Goal: Task Accomplishment & Management: Manage account settings

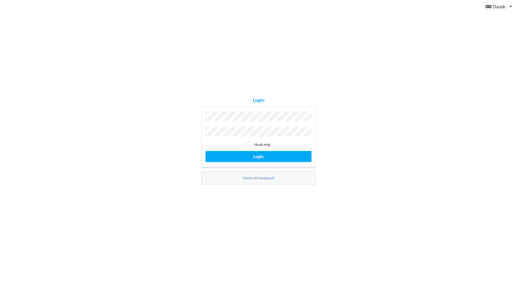
click at [206, 151] on button "Login" at bounding box center [259, 156] width 106 height 11
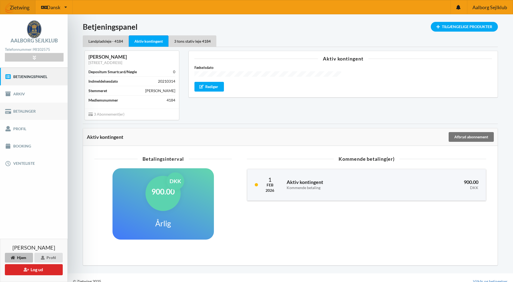
click at [19, 109] on link "Betalinger" at bounding box center [34, 111] width 68 height 17
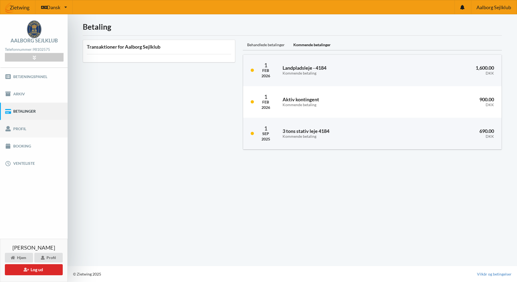
click at [21, 130] on link "Profil" at bounding box center [34, 128] width 68 height 17
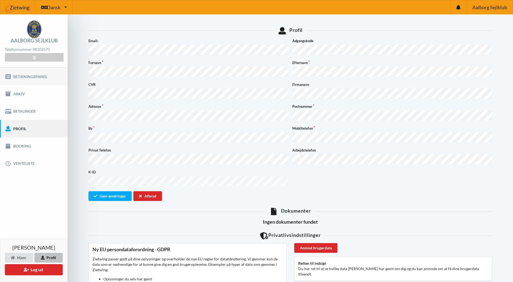
click at [21, 79] on link "Betjeningspanel" at bounding box center [34, 76] width 68 height 17
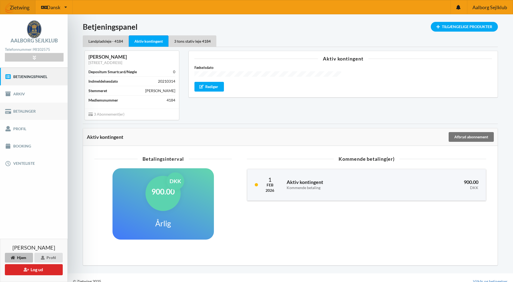
click at [19, 107] on link "Betalinger" at bounding box center [34, 111] width 68 height 17
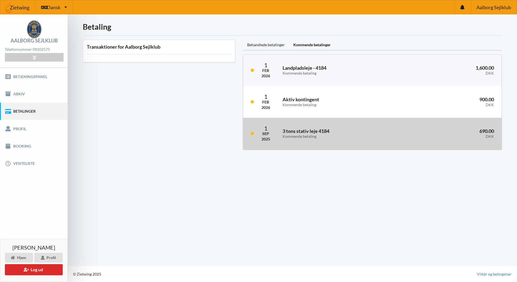
click at [319, 134] on h3 "3 tons stativ leje 4184 Kommende betaling" at bounding box center [342, 133] width 118 height 11
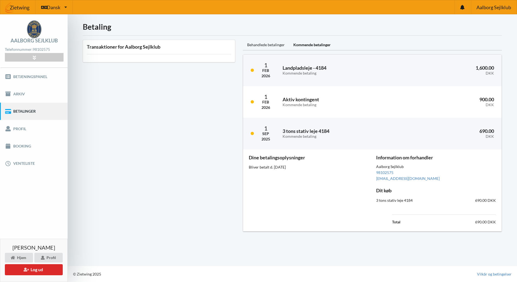
click at [304, 190] on div "Dine betalingsoplysninger Bliver betalt d. [DATE]" at bounding box center [308, 190] width 127 height 78
click at [50, 256] on div "Profil" at bounding box center [48, 258] width 28 height 10
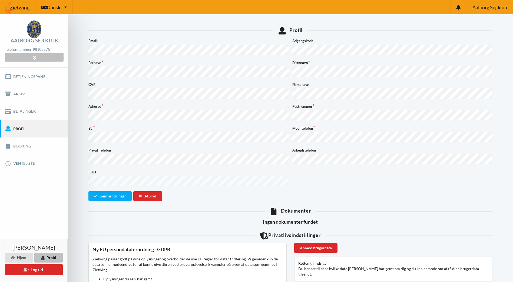
click at [38, 58] on div at bounding box center [34, 57] width 58 height 8
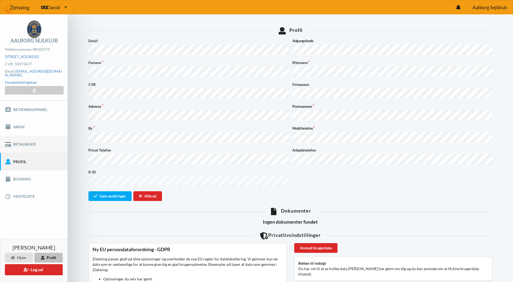
click at [18, 141] on link "Betalinger" at bounding box center [34, 144] width 68 height 17
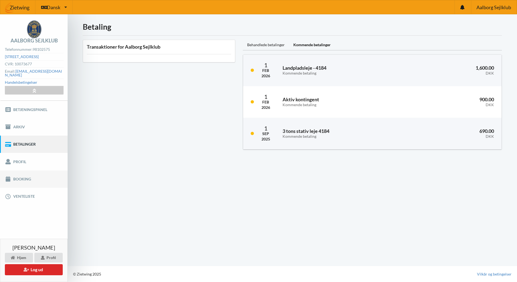
click at [18, 174] on link "Booking" at bounding box center [34, 179] width 68 height 17
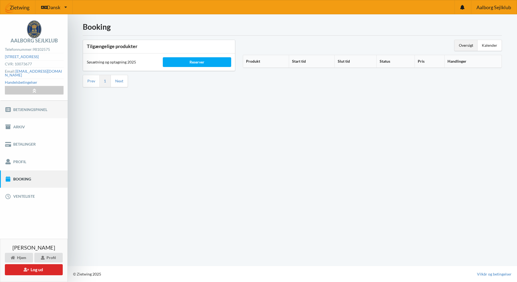
click at [21, 108] on link "Betjeningspanel" at bounding box center [34, 109] width 68 height 17
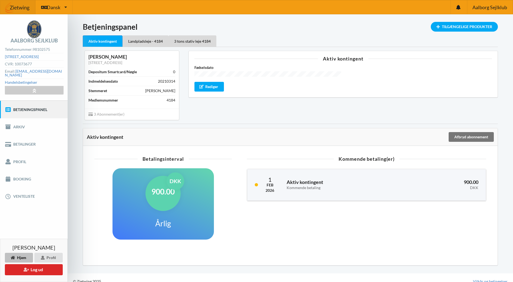
click at [103, 113] on span "3 Abonnement(er)" at bounding box center [106, 114] width 36 height 5
click at [212, 85] on div "Rediger" at bounding box center [209, 87] width 30 height 10
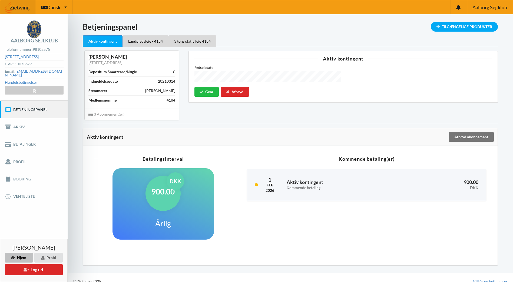
click at [268, 126] on div "Indlæser... Tilgængelige Produkter Betjeningspanel Aktiv kontingent Landpladsle…" at bounding box center [290, 144] width 415 height 244
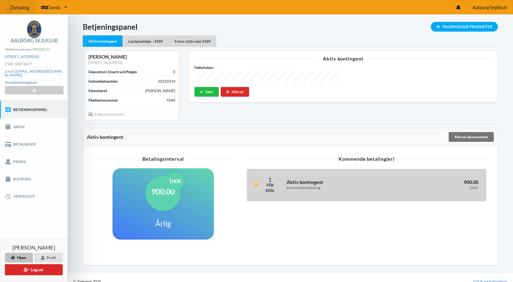
click at [346, 177] on div "Aktiv kontingent Kommende betaling" at bounding box center [338, 185] width 111 height 18
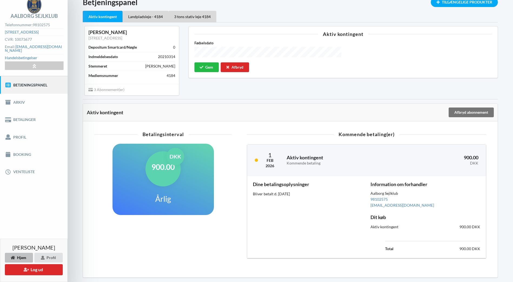
scroll to position [16, 0]
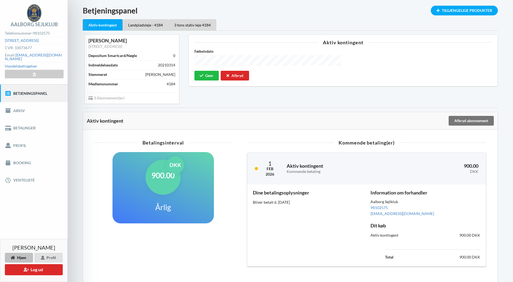
click at [177, 173] on div "DKK" at bounding box center [176, 165] width 18 height 18
click at [20, 107] on link "Arkiv" at bounding box center [34, 110] width 68 height 17
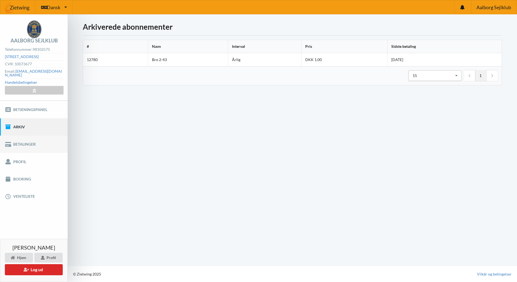
click at [30, 147] on link "Betalinger" at bounding box center [34, 144] width 68 height 17
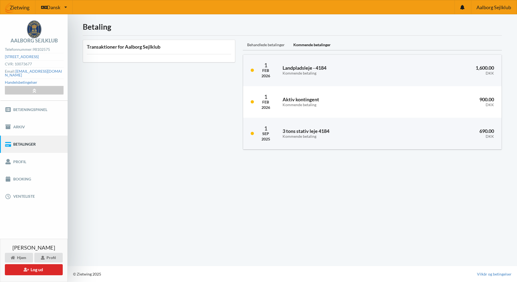
click at [263, 46] on div "Behandlede betalinger" at bounding box center [266, 45] width 46 height 11
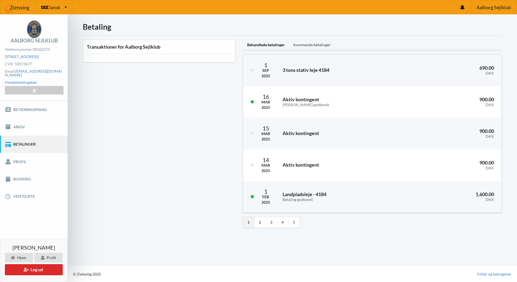
click at [309, 47] on div "Kommende betalinger" at bounding box center [312, 45] width 46 height 11
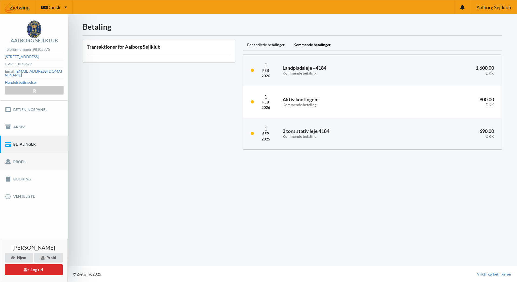
click at [16, 159] on link "Profil" at bounding box center [34, 161] width 68 height 17
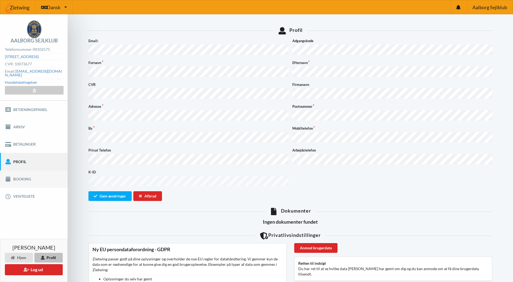
click at [17, 173] on link "Booking" at bounding box center [34, 179] width 68 height 17
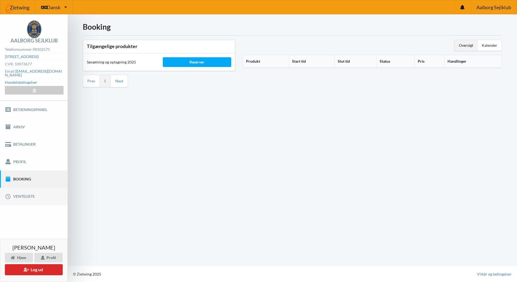
click at [16, 191] on link "Venteliste" at bounding box center [34, 196] width 68 height 17
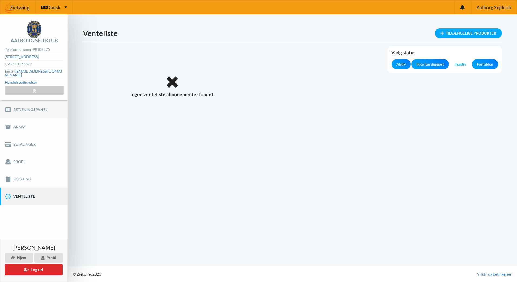
click at [22, 104] on link "Betjeningspanel" at bounding box center [34, 109] width 68 height 17
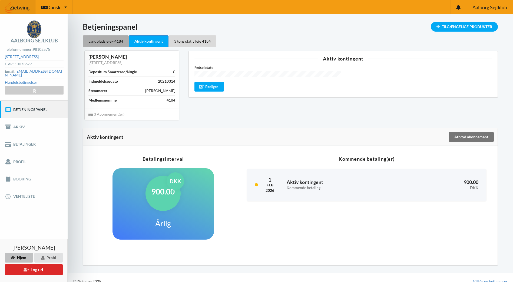
click at [107, 38] on div "Landpladsleje - 4184" at bounding box center [106, 40] width 46 height 11
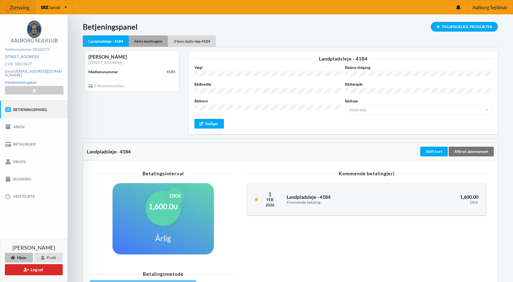
click at [143, 42] on div "Aktiv kontingent" at bounding box center [148, 40] width 39 height 11
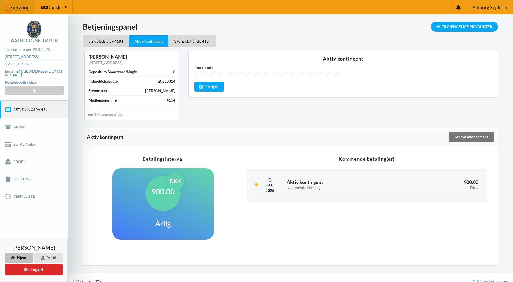
scroll to position [7, 0]
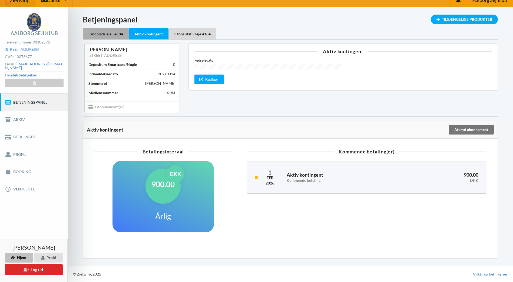
click at [99, 34] on div "Landpladsleje - 4184" at bounding box center [106, 33] width 46 height 11
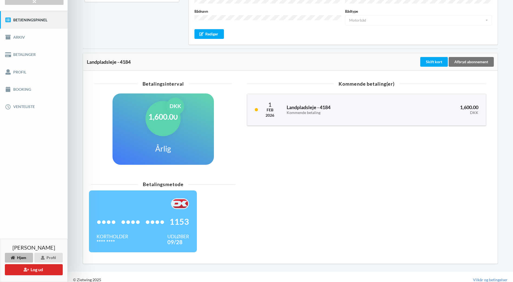
scroll to position [93, 0]
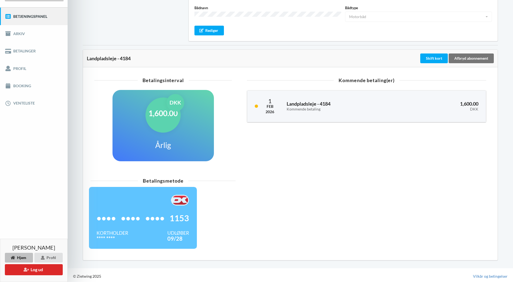
click at [138, 216] on span "••••" at bounding box center [130, 218] width 19 height 5
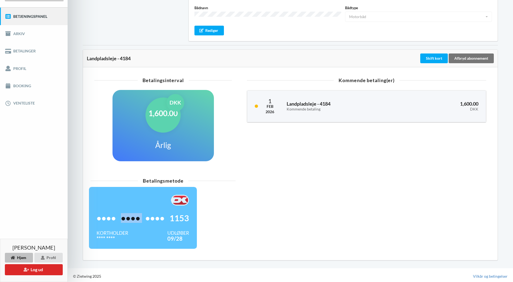
click at [138, 216] on span "••••" at bounding box center [130, 218] width 19 height 5
click at [470, 230] on div "Betalingsmetode •••• •••• •••• 1153 Kortholder **** **** Udløber 09/28" at bounding box center [290, 216] width 407 height 81
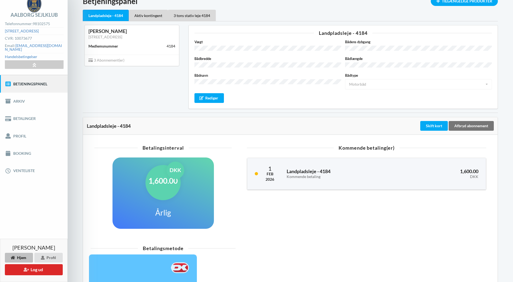
scroll to position [25, 0]
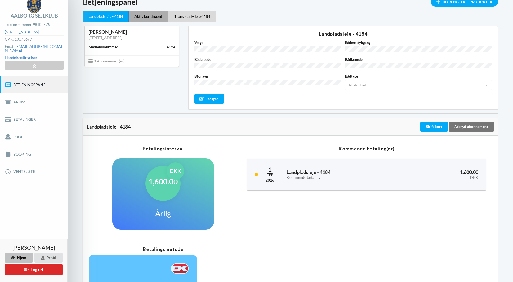
click at [143, 15] on div "Aktiv kontingent" at bounding box center [148, 16] width 39 height 11
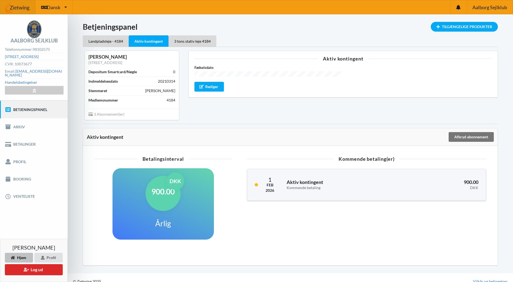
click at [406, 262] on div at bounding box center [290, 258] width 407 height 8
click at [334, 245] on div "Kommende betaling(er) [DATE] Aktiv kontingent Kommende betaling 900.00 DKK" at bounding box center [366, 202] width 255 height 97
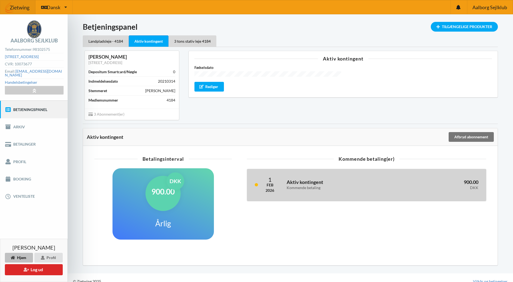
drag, startPoint x: 334, startPoint y: 245, endPoint x: 341, endPoint y: 184, distance: 61.4
click at [341, 184] on h3 "Aktiv kontingent Kommende betaling" at bounding box center [338, 184] width 103 height 11
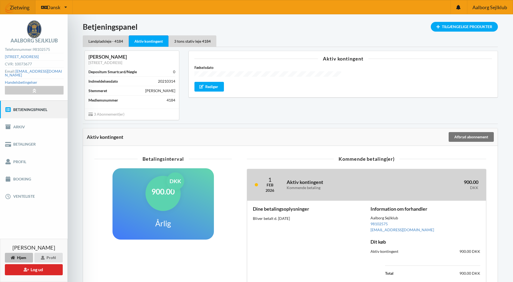
click at [341, 184] on h3 "Aktiv kontingent Kommende betaling" at bounding box center [338, 184] width 103 height 11
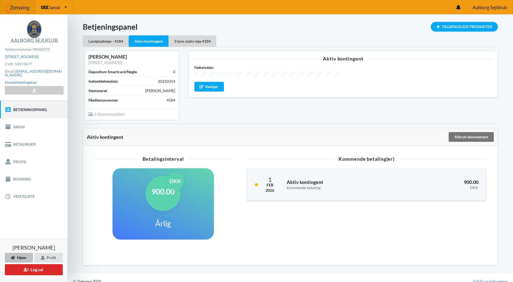
click at [167, 205] on div "900.00 DKK" at bounding box center [163, 193] width 35 height 35
drag, startPoint x: 167, startPoint y: 205, endPoint x: 199, endPoint y: 227, distance: 38.0
click at [199, 227] on div "900.00 DKK Årlig" at bounding box center [163, 204] width 101 height 71
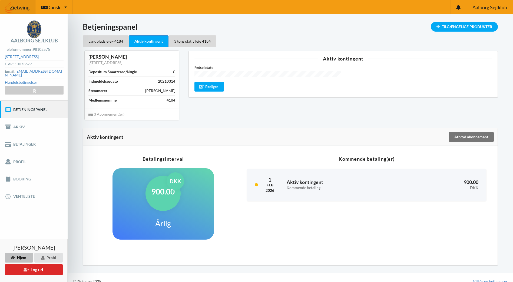
click at [199, 227] on div "900.00 DKK Årlig" at bounding box center [163, 204] width 101 height 71
click at [279, 231] on div "Kommende betaling(er) [DATE] Aktiv kontingent Kommende betaling 900.00 DKK" at bounding box center [366, 202] width 255 height 97
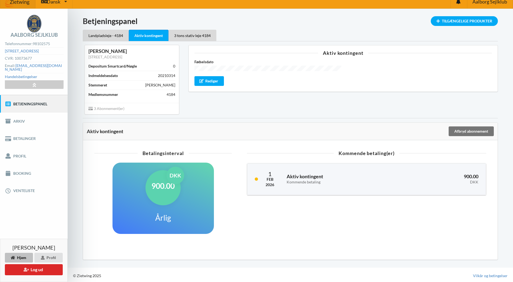
scroll to position [7, 0]
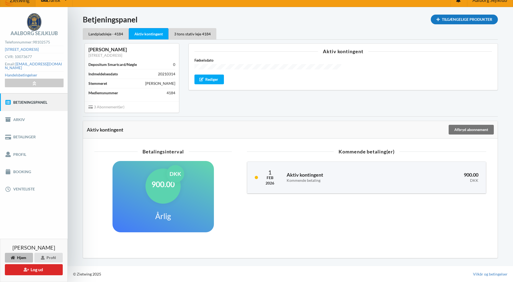
click at [460, 19] on div "Tilgængelige Produkter" at bounding box center [464, 20] width 67 height 10
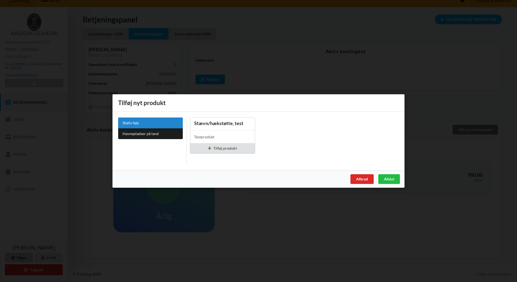
click at [425, 51] on div "Er du sikker på du vil logge ud? Nej Ja Vilkår og betingelser Brugerbetingelser…" at bounding box center [258, 141] width 517 height 282
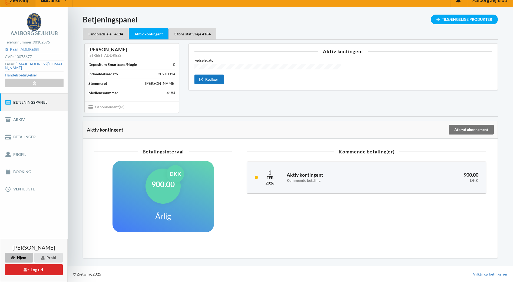
click at [210, 78] on div "Rediger" at bounding box center [209, 80] width 30 height 10
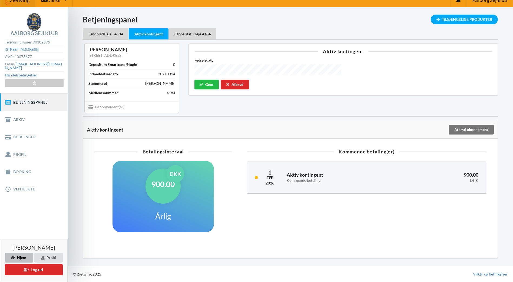
click at [221, 110] on div "Aktiv kontingent Fødselsdato Gem Afbryd" at bounding box center [343, 78] width 317 height 77
click at [99, 107] on span "3 Abonnement(er)" at bounding box center [106, 107] width 36 height 5
drag, startPoint x: 99, startPoint y: 107, endPoint x: 184, endPoint y: 31, distance: 113.6
click at [184, 31] on div "3 tons stativ leje 4184" at bounding box center [193, 33] width 48 height 11
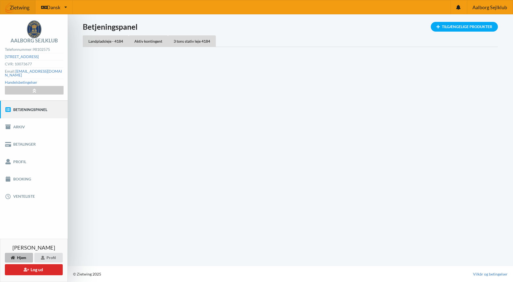
scroll to position [0, 0]
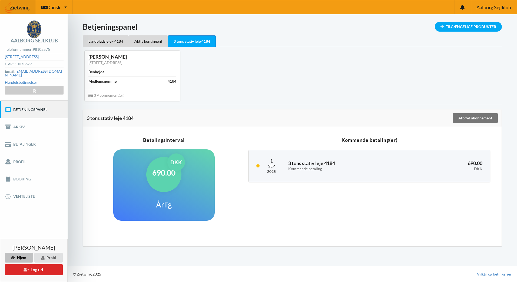
click at [297, 200] on div "Kommende betaling(er) [DATE] 3 tons stativ leje 4184 Kommende betaling 690.00 D…" at bounding box center [369, 183] width 257 height 97
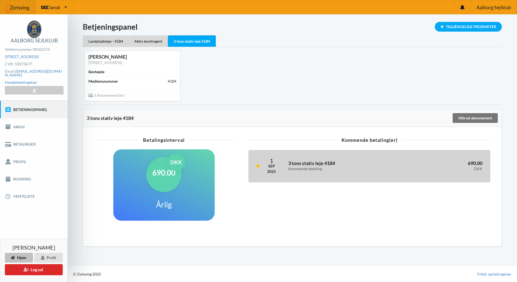
click at [377, 167] on div "Kommende betaling" at bounding box center [343, 169] width 110 height 5
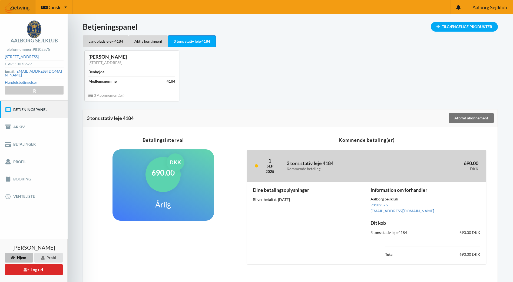
click at [377, 167] on div "Kommende betaling" at bounding box center [341, 169] width 108 height 5
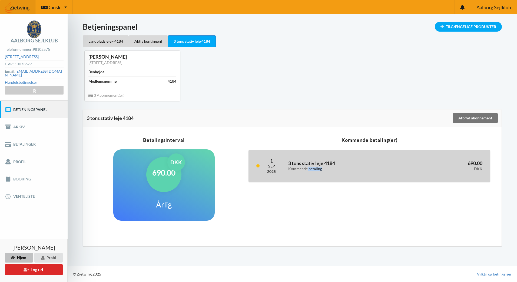
click at [377, 167] on div "Kommende betaling" at bounding box center [343, 169] width 110 height 5
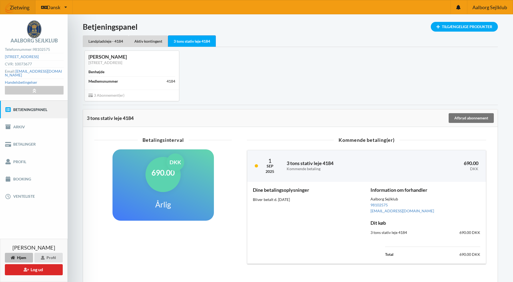
click at [311, 251] on div "Dine betalingsoplysninger Bliver betalt d. [DATE]" at bounding box center [307, 223] width 117 height 78
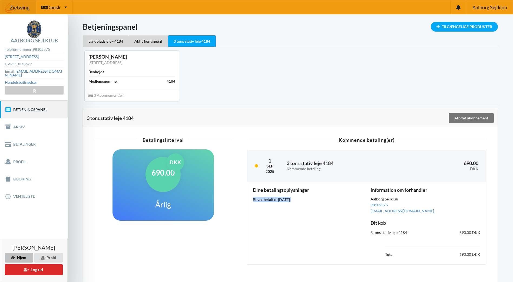
click at [311, 251] on div "Dine betalingsoplysninger Bliver betalt d. [DATE]" at bounding box center [307, 223] width 117 height 78
drag, startPoint x: 311, startPoint y: 251, endPoint x: 277, endPoint y: 222, distance: 45.0
click at [277, 222] on div "Dine betalingsoplysninger Bliver betalt d. [DATE]" at bounding box center [307, 223] width 117 height 78
click at [466, 203] on div "98102575" at bounding box center [426, 205] width 110 height 6
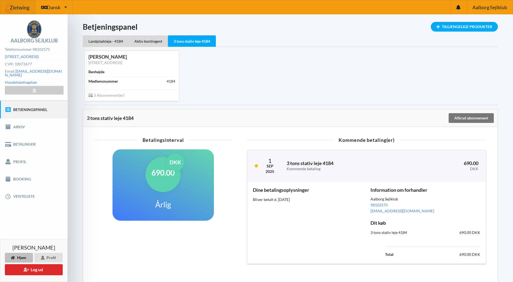
scroll to position [25, 0]
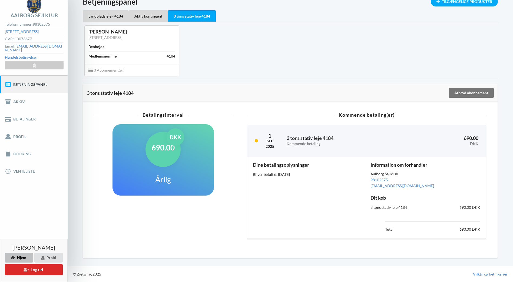
click at [190, 176] on div "690.00 DKK Årlig" at bounding box center [163, 159] width 101 height 71
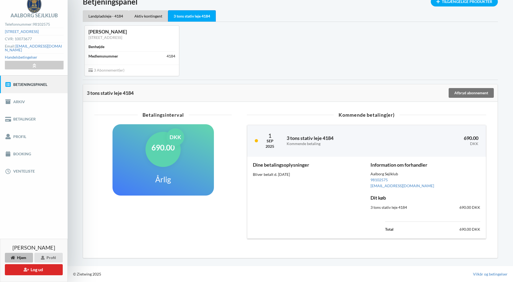
click at [190, 176] on div "690.00 DKK Årlig" at bounding box center [163, 159] width 101 height 71
click at [225, 180] on div "690.00 DKK Årlig" at bounding box center [163, 160] width 141 height 78
click at [140, 16] on div "Aktiv kontingent" at bounding box center [148, 15] width 39 height 11
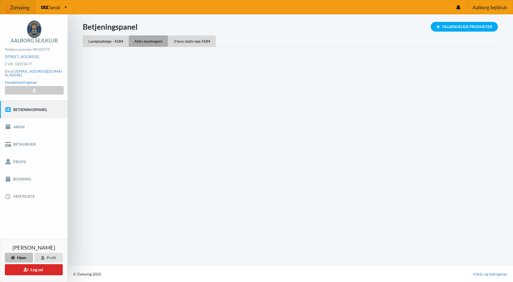
scroll to position [0, 0]
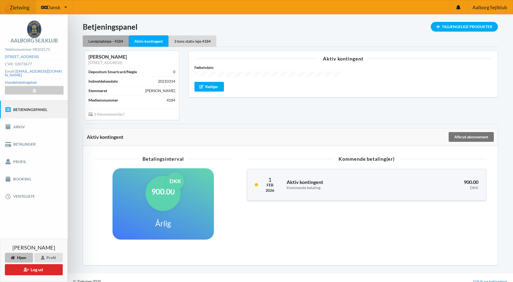
click at [102, 37] on div "Landpladsleje - 4184" at bounding box center [106, 40] width 46 height 11
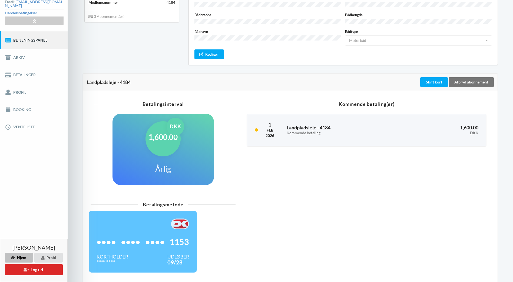
scroll to position [93, 0]
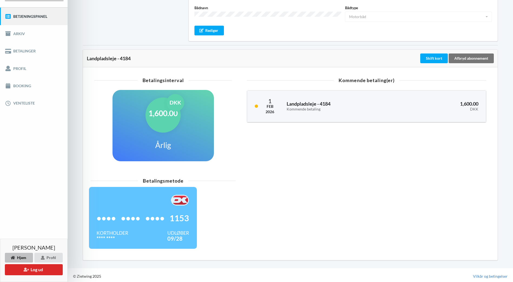
click at [171, 224] on div "•••• •••• •••• 1153" at bounding box center [143, 218] width 93 height 25
click at [289, 233] on div "Betalingsmetode •••• •••• •••• 1153 Kortholder **** **** Udløber 09/28" at bounding box center [290, 216] width 407 height 81
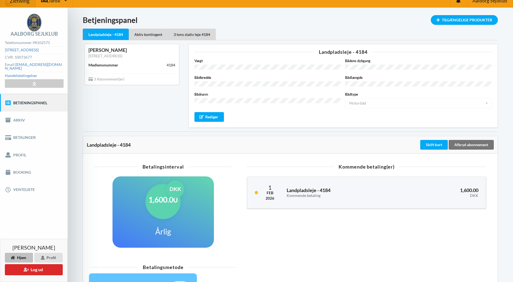
scroll to position [0, 0]
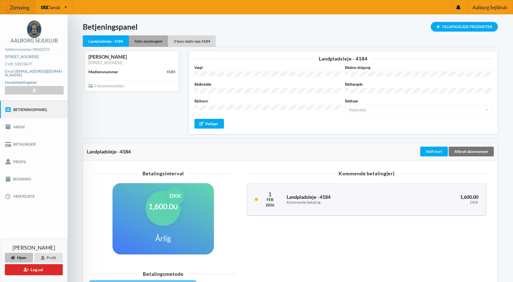
click at [149, 43] on div "Aktiv kontingent" at bounding box center [148, 40] width 39 height 11
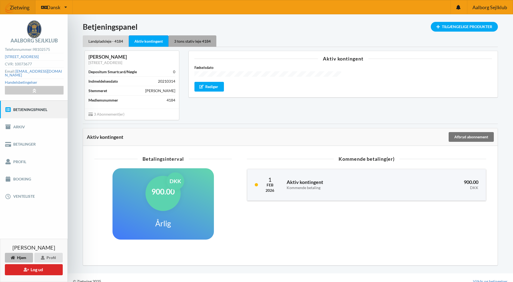
click at [192, 38] on div "3 tons stativ leje 4184" at bounding box center [193, 40] width 48 height 11
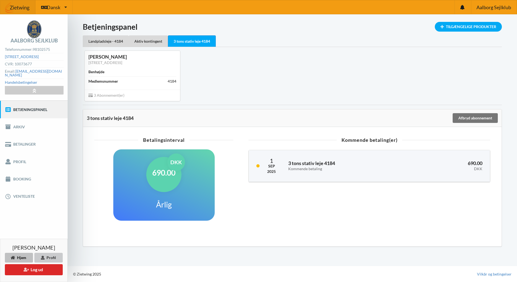
click at [47, 256] on div "Profil" at bounding box center [48, 258] width 28 height 10
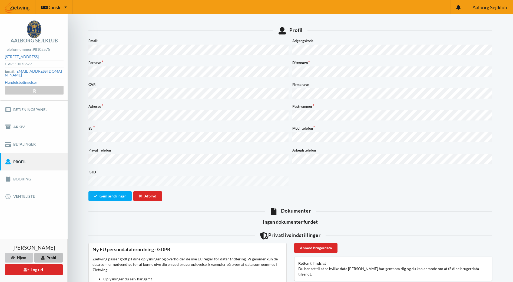
click at [14, 258] on icon at bounding box center [13, 257] width 5 height 3
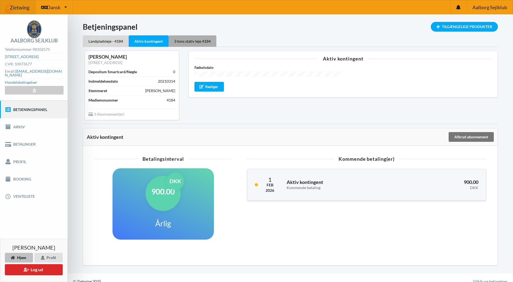
click at [188, 42] on div "3 tons stativ leje 4184" at bounding box center [193, 40] width 48 height 11
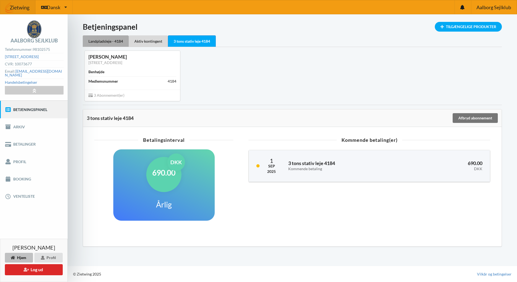
click at [104, 36] on div "Landpladsleje - 4184" at bounding box center [106, 40] width 46 height 11
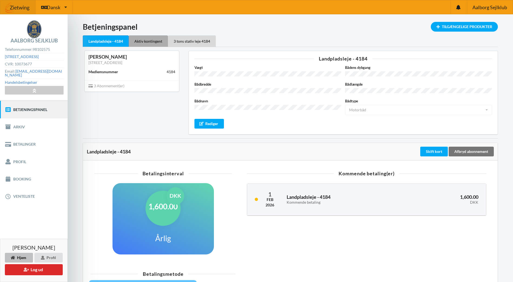
click at [148, 42] on div "Aktiv kontingent" at bounding box center [148, 40] width 39 height 11
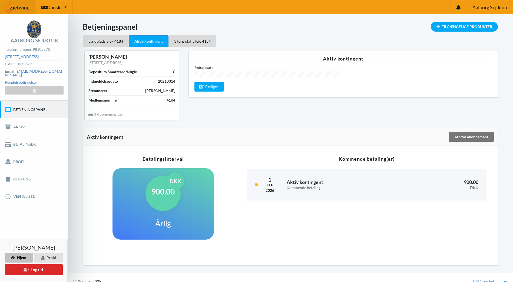
click at [247, 270] on div "Indlæser... Tilgængelige Produkter Betjeningspanel Landpladsleje - 4184 Aktiv k…" at bounding box center [290, 143] width 445 height 259
click at [186, 39] on div "3 tons stativ leje 4184" at bounding box center [193, 40] width 48 height 11
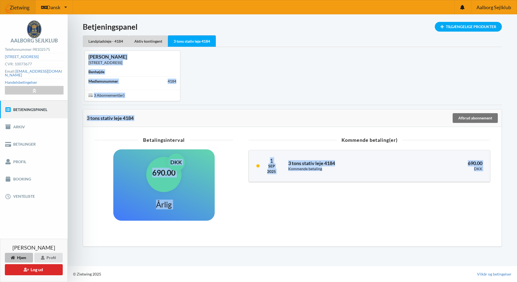
click at [135, 259] on div "Indlæser... Tilgængelige Produkter Betjeningspanel Landpladsleje - 4184 Aktiv k…" at bounding box center [293, 140] width 450 height 252
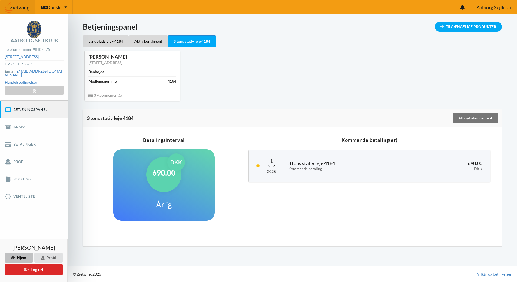
click at [135, 259] on div "Indlæser... Tilgængelige Produkter Betjeningspanel Landpladsleje - 4184 Aktiv k…" at bounding box center [293, 140] width 450 height 252
click at [15, 141] on link "Betalinger" at bounding box center [34, 144] width 68 height 17
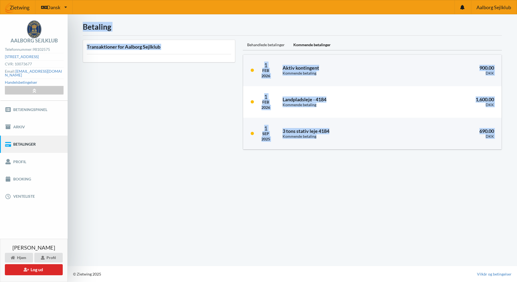
click at [318, 181] on div "Betaling Transaktioner for Aalborg Sejlklub Behandlede betalinger Kommende beta…" at bounding box center [293, 140] width 450 height 252
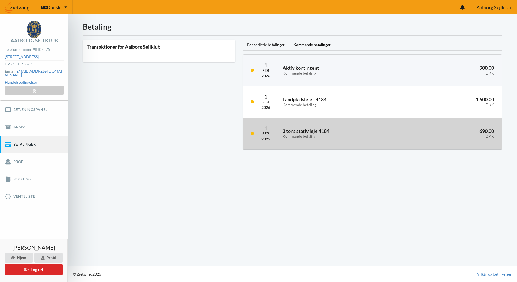
click at [401, 138] on div "3 tons stativ leje 4184 Kommende betaling" at bounding box center [342, 134] width 126 height 18
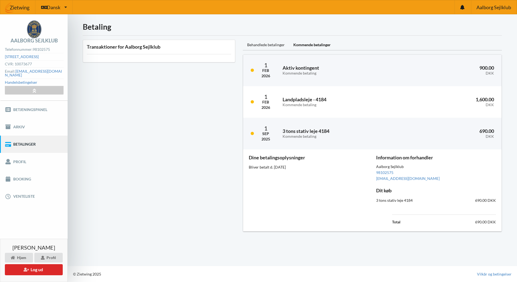
click at [171, 44] on div "Transaktioner for Aalborg Sejlklub" at bounding box center [159, 51] width 153 height 22
click at [305, 43] on div "Kommende betalinger" at bounding box center [312, 45] width 46 height 11
click at [272, 43] on div "Behandlede betalinger" at bounding box center [266, 45] width 46 height 11
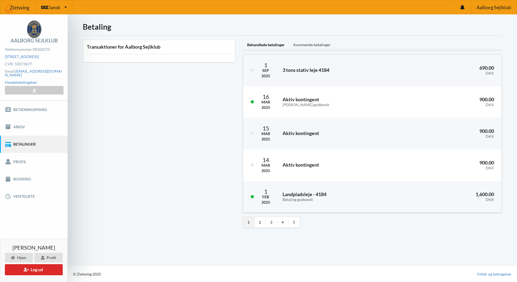
click at [297, 42] on div "Kommende betalinger" at bounding box center [312, 45] width 46 height 11
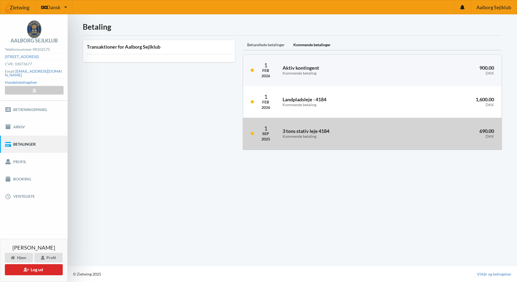
click at [365, 126] on div "3 tons stativ leje 4184 Kommende betaling" at bounding box center [342, 134] width 126 height 18
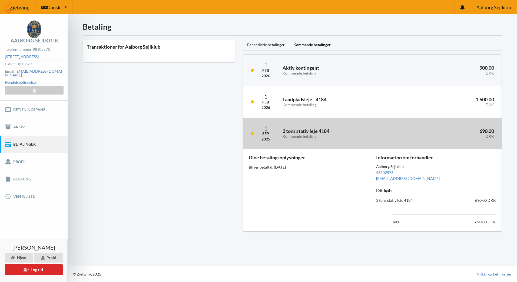
click at [365, 126] on div "3 tons stativ leje 4184 Kommende betaling" at bounding box center [342, 134] width 126 height 18
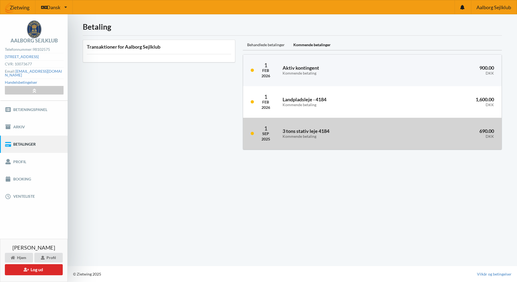
click at [365, 126] on div "3 tons stativ leje 4184 Kommende betaling" at bounding box center [342, 134] width 126 height 18
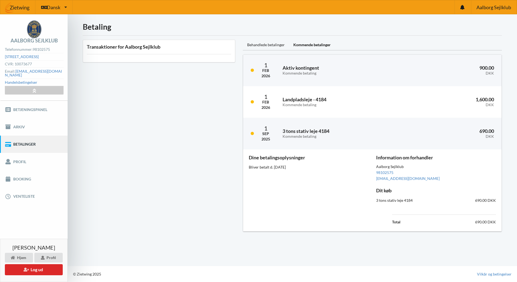
click at [306, 211] on div "Dine betalingsoplysninger Bliver betalt d. [DATE]" at bounding box center [308, 190] width 127 height 78
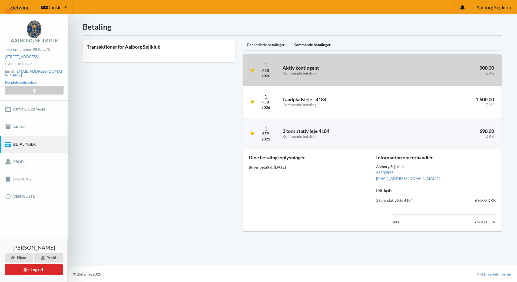
click at [365, 83] on div "[DATE] Aktiv kontingent Kommende betaling 900.00 DKK" at bounding box center [372, 71] width 259 height 32
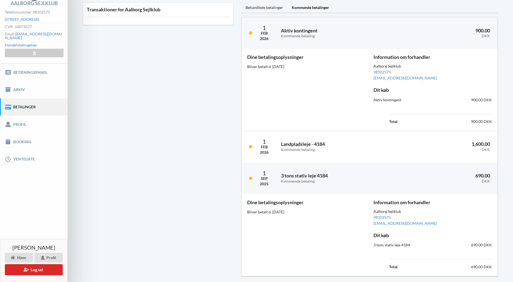
scroll to position [56, 0]
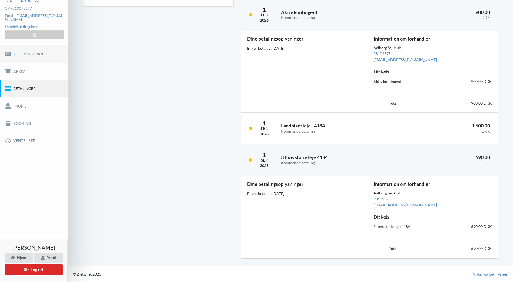
click at [28, 49] on link "Betjeningspanel" at bounding box center [34, 53] width 68 height 17
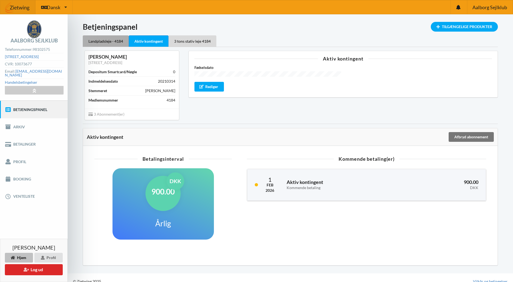
click at [100, 40] on div "Landpladsleje - 4184" at bounding box center [106, 40] width 46 height 11
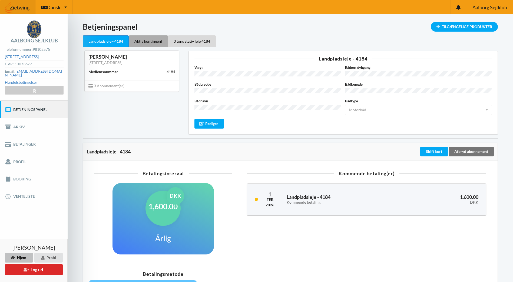
click at [150, 39] on div "Aktiv kontingent" at bounding box center [148, 40] width 39 height 11
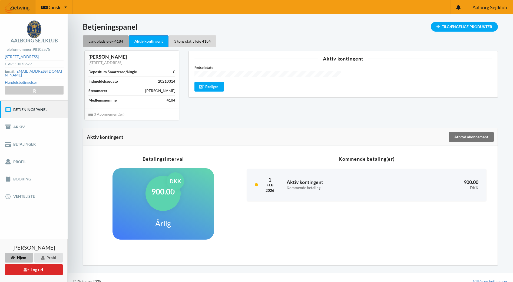
click at [102, 39] on div "Landpladsleje - 4184" at bounding box center [106, 40] width 46 height 11
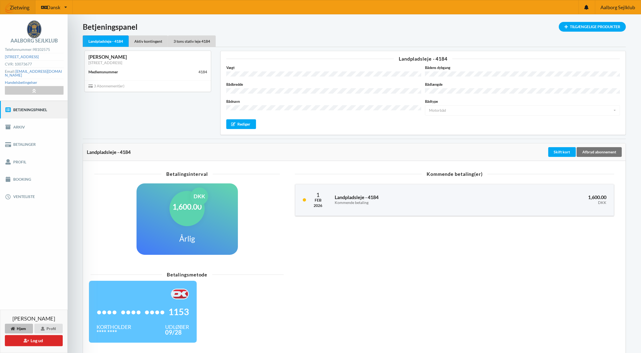
drag, startPoint x: 255, startPoint y: 0, endPoint x: 639, endPoint y: 269, distance: 468.7
click at [517, 269] on div "Indlæser... Tilgængelige Produkter Betjeningspanel Landpladsleje - 4184 Aktiv k…" at bounding box center [355, 188] width 574 height 348
click at [344, 275] on div "Betalingsmetode •••• •••• •••• 1153 Kortholder **** **** Udløber 09/28" at bounding box center [354, 309] width 535 height 81
click at [144, 41] on div "Aktiv kontingent" at bounding box center [148, 40] width 39 height 11
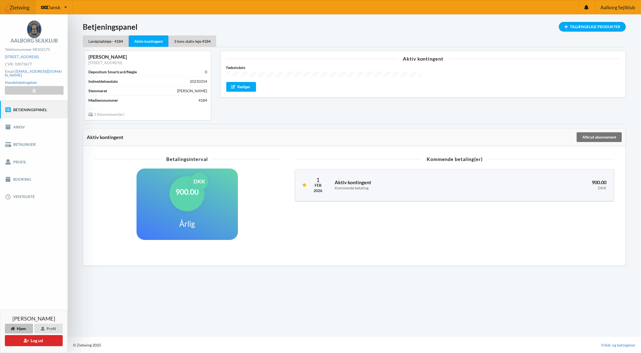
click at [310, 279] on div "Indlæser... Tilgængelige Produkter Betjeningspanel Landpladsleje - 4184 Aktiv k…" at bounding box center [355, 175] width 574 height 323
click at [183, 42] on div "3 tons stativ leje 4184" at bounding box center [193, 40] width 48 height 11
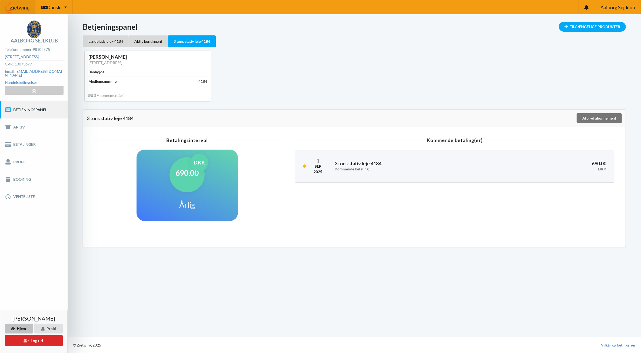
click at [130, 282] on div "Indlæser... Tilgængelige Produkter Betjeningspanel Landpladsleje - 4184 Aktiv k…" at bounding box center [355, 175] width 574 height 323
click at [15, 157] on link "Profil" at bounding box center [34, 161] width 68 height 17
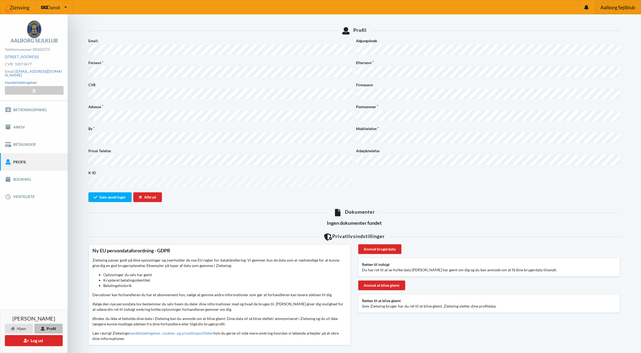
click at [517, 5] on span "Aalborg Sejlklub" at bounding box center [618, 7] width 35 height 5
click at [28, 138] on link "Betalinger" at bounding box center [34, 144] width 68 height 17
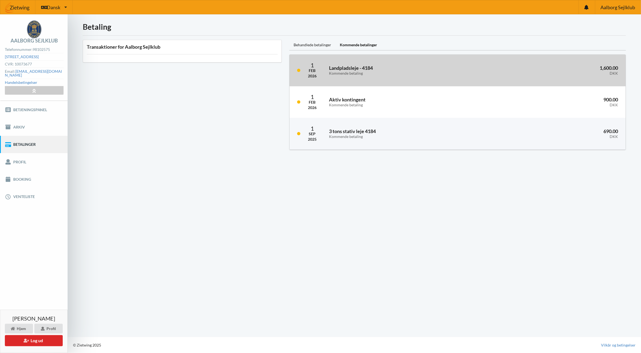
click at [428, 60] on div "[DATE] Landpladsleje - 4184 Kommende betaling 1,600.00 DKK" at bounding box center [458, 71] width 336 height 32
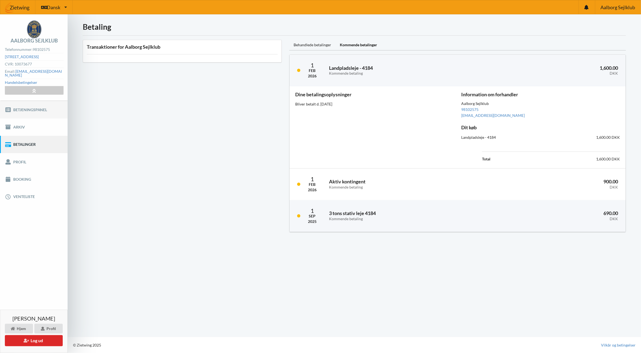
click at [39, 105] on link "Betjeningspanel" at bounding box center [34, 109] width 68 height 17
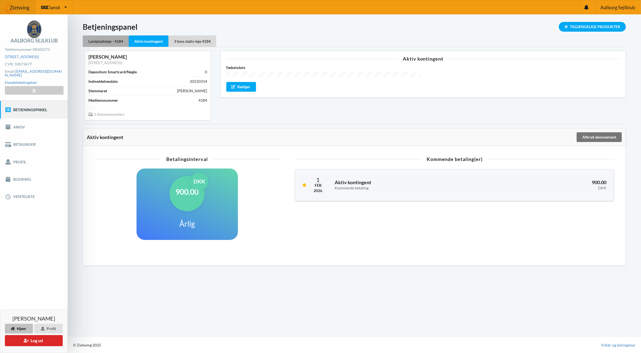
click at [101, 41] on div "Landpladsleje - 4184" at bounding box center [106, 40] width 46 height 11
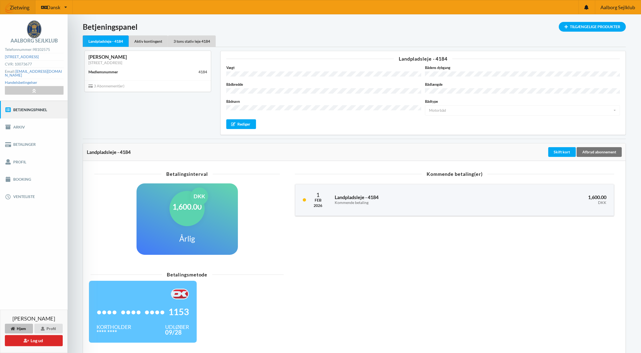
click at [118, 41] on div "Landpladsleje - 4184" at bounding box center [106, 41] width 46 height 12
click at [151, 39] on div "Aktiv kontingent" at bounding box center [148, 40] width 39 height 11
